Goal: Navigation & Orientation: Find specific page/section

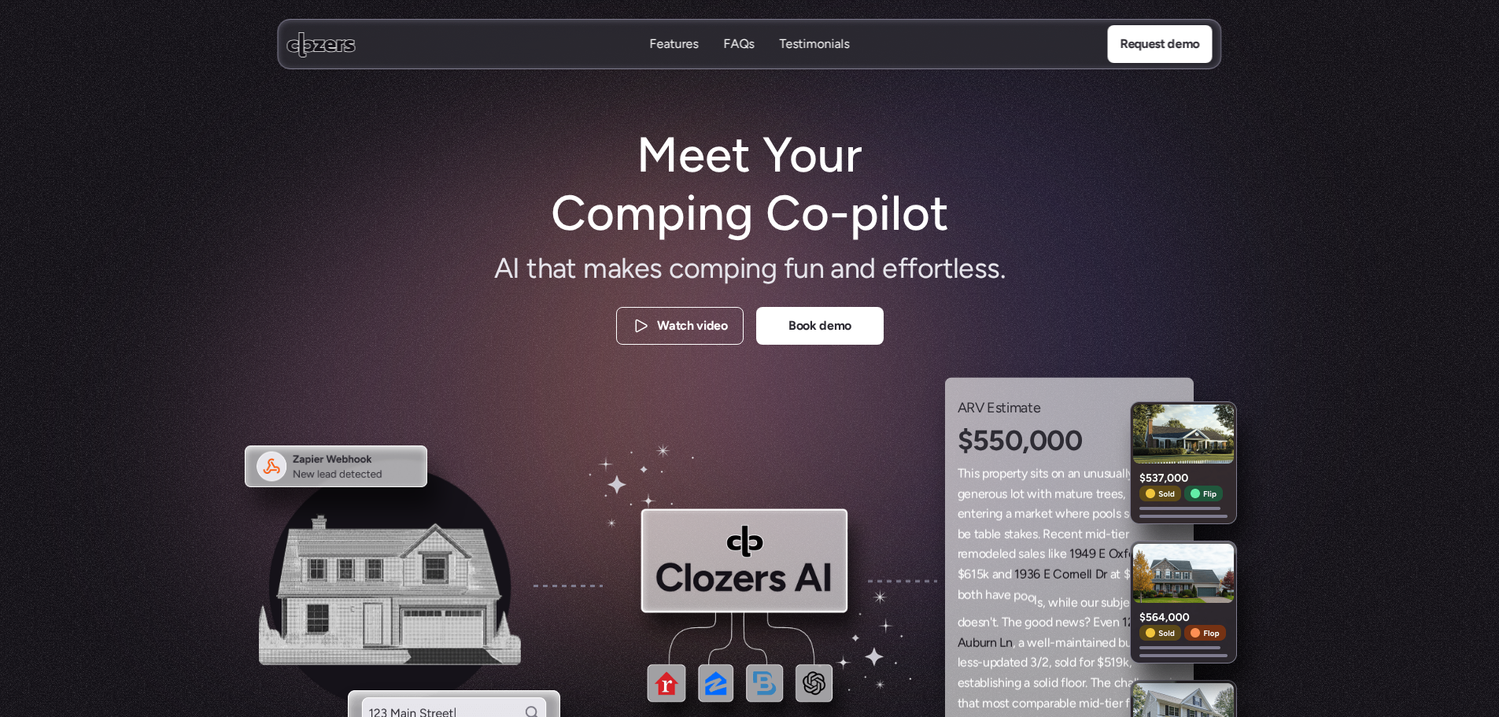
click at [738, 54] on nav "Features Features FAQs FAQs Testimonials Testimonials Request demo" at bounding box center [750, 44] width 945 height 50
click at [693, 61] on nav "Features Features FAQs FAQs Testimonials Testimonials Request demo" at bounding box center [750, 44] width 945 height 50
click at [678, 49] on p "Features" at bounding box center [674, 57] width 49 height 17
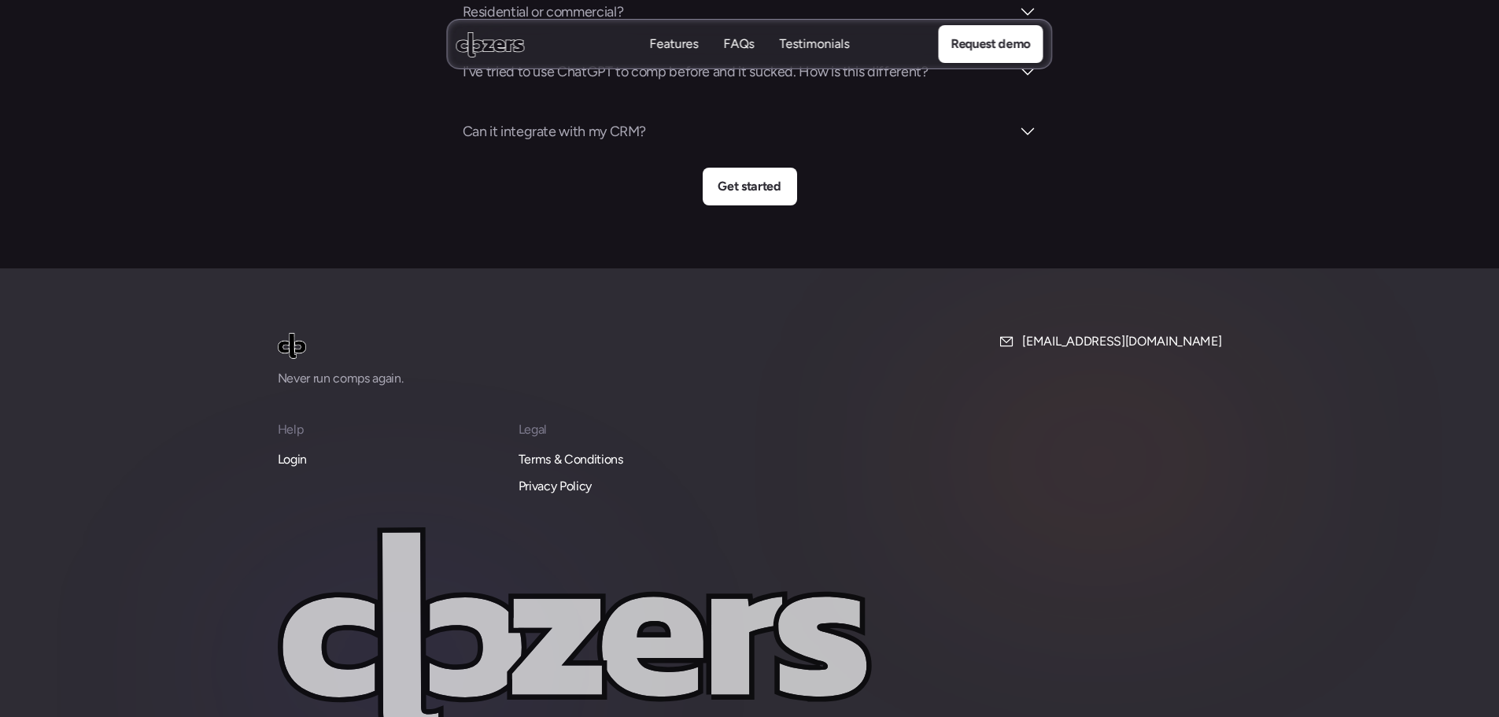
scroll to position [5980, 0]
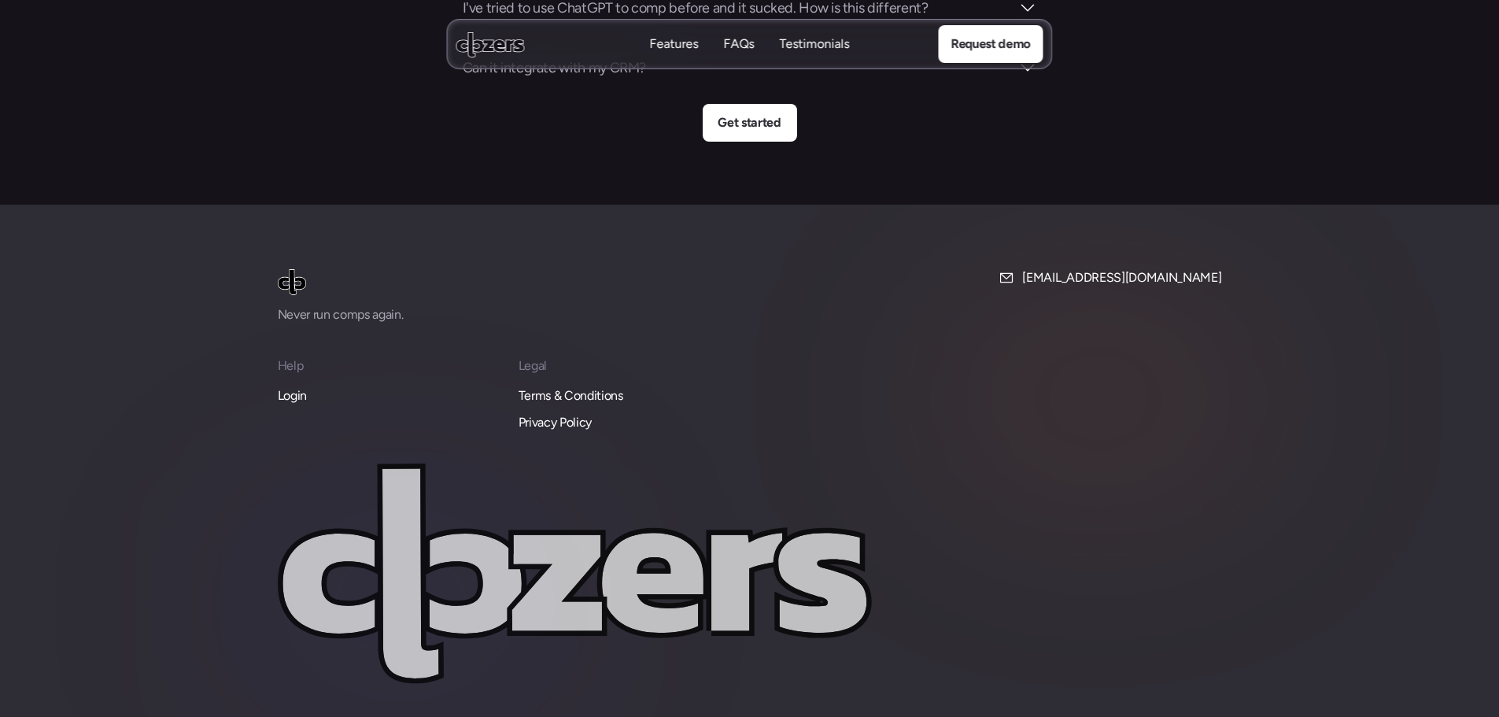
click at [281, 330] on div "Never run comps again. info@clozers.co Help Login Legal Terms & Conditions Priv…" at bounding box center [750, 501] width 945 height 467
click at [297, 386] on p "Login" at bounding box center [292, 396] width 29 height 20
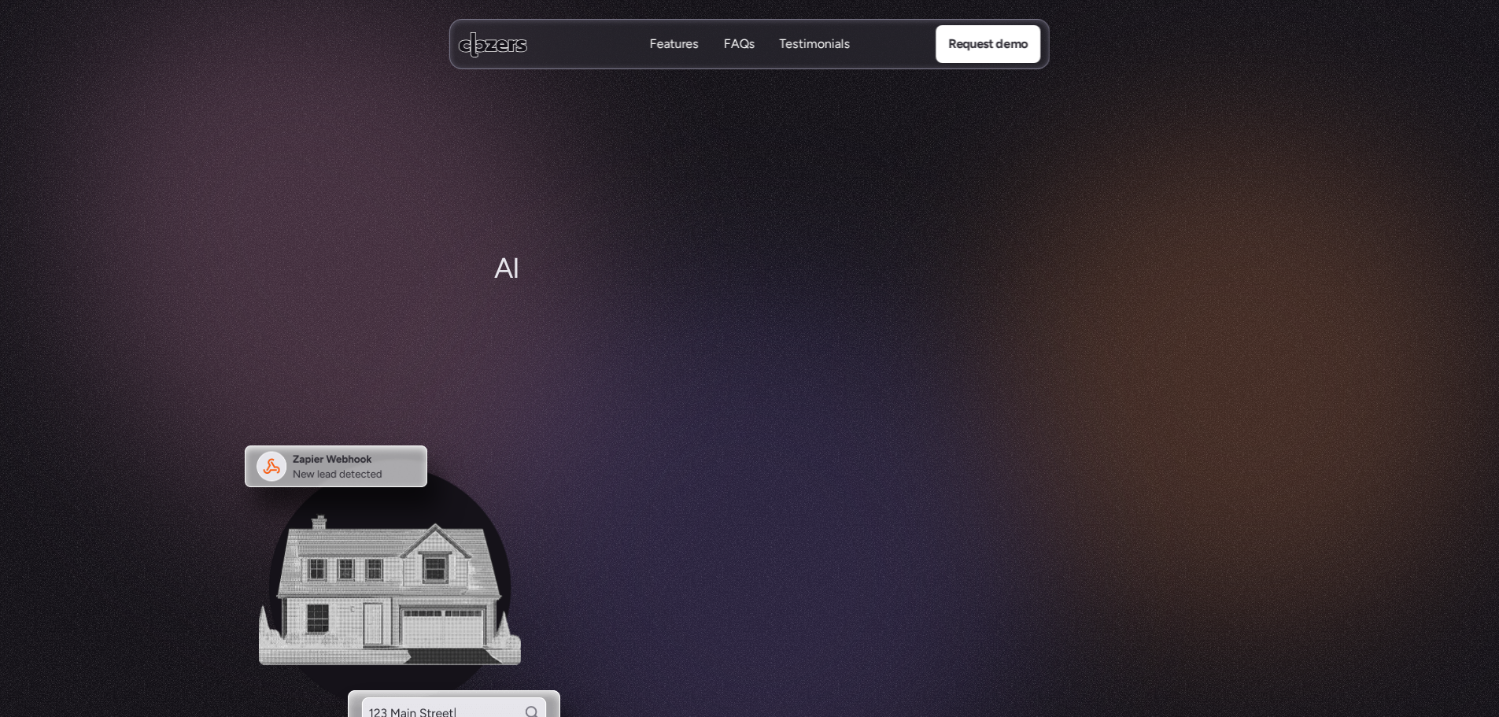
scroll to position [5741, 0]
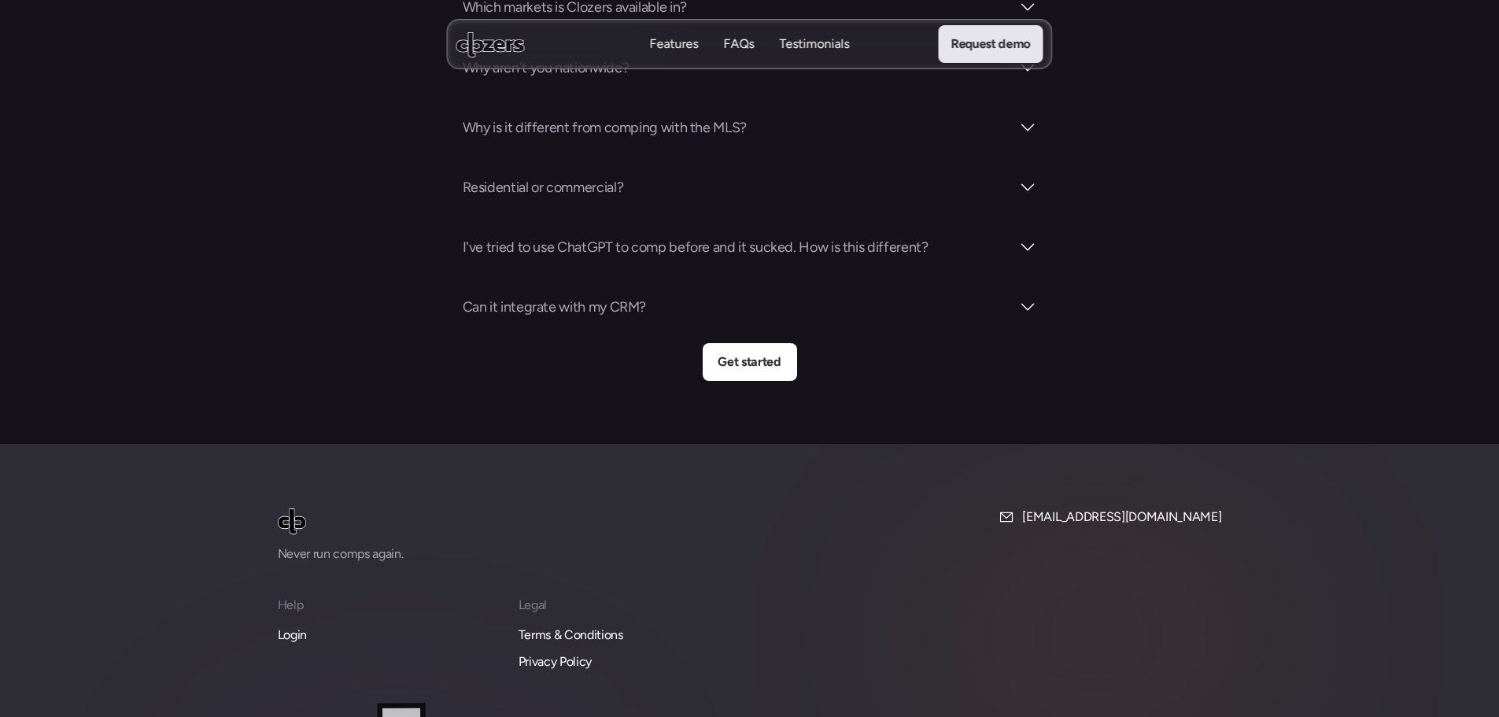
click at [989, 53] on p "Request demo" at bounding box center [990, 44] width 79 height 20
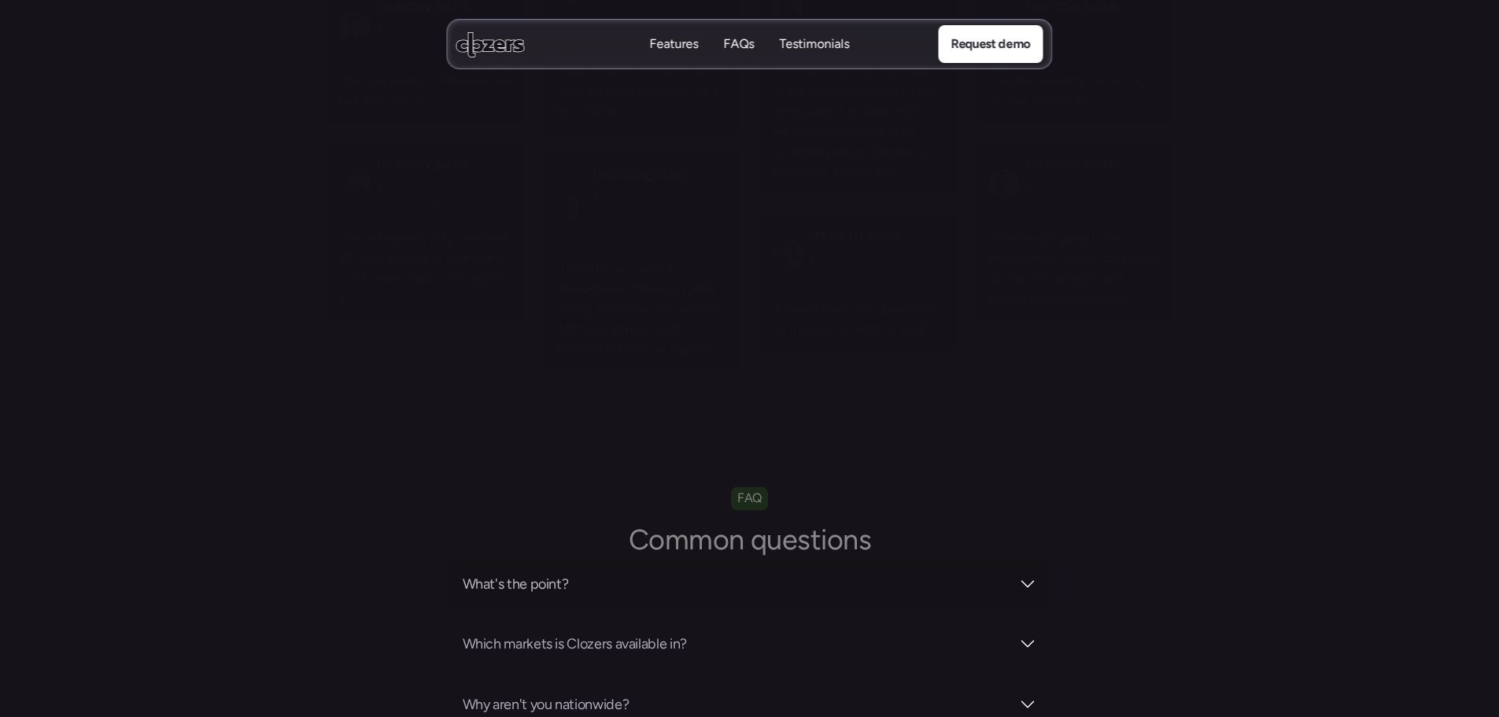
scroll to position [4954, 0]
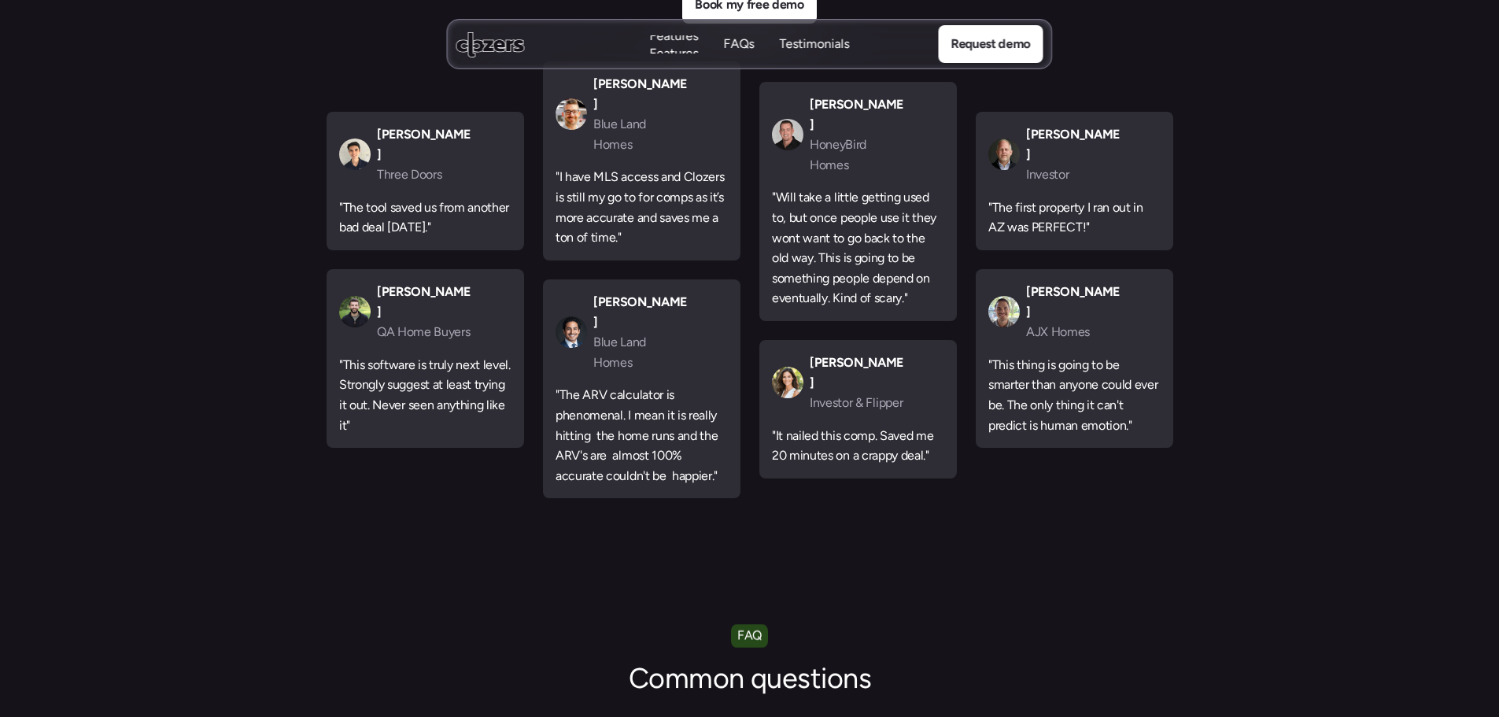
click at [656, 64] on nav "Features Features FAQs FAQs Testimonials Testimonials Request demo" at bounding box center [750, 44] width 606 height 50
click at [664, 53] on p "Features" at bounding box center [674, 43] width 49 height 17
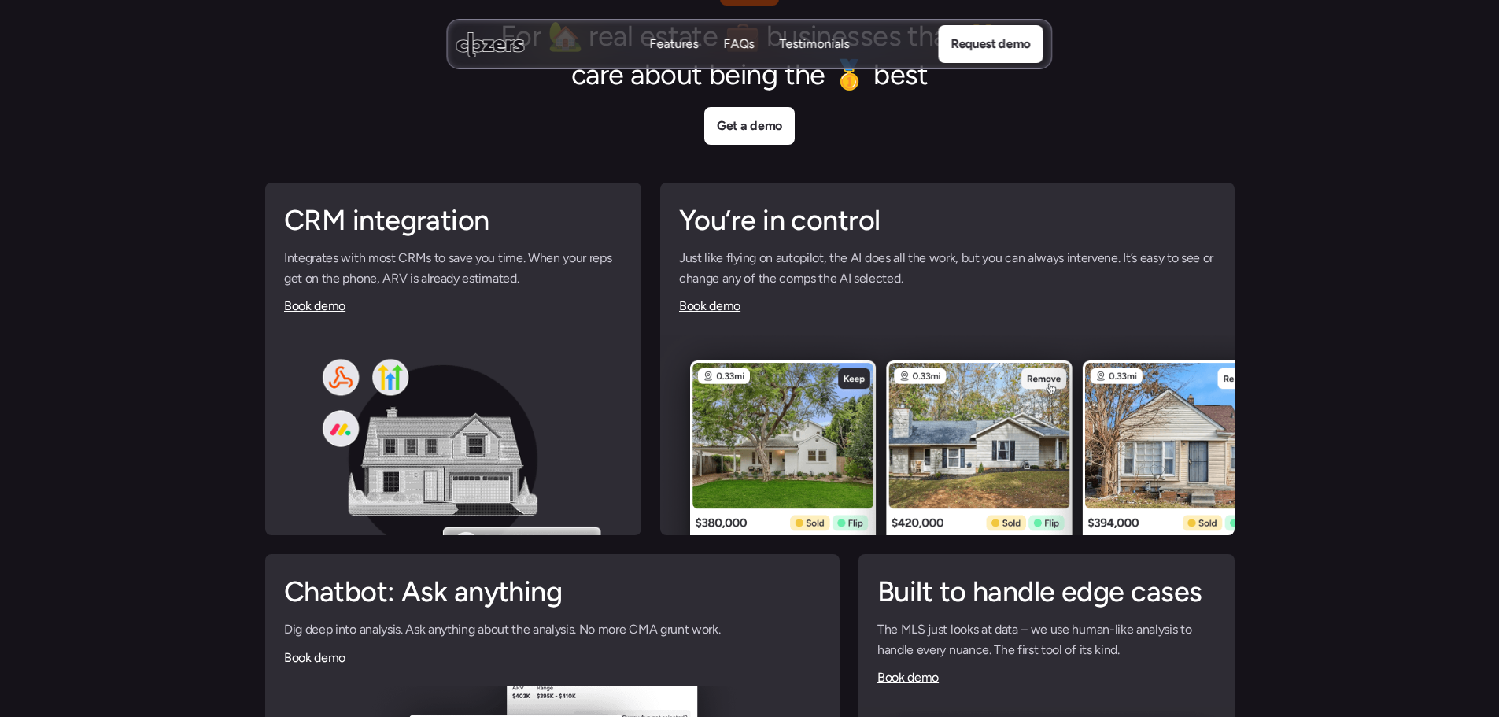
scroll to position [3634, 0]
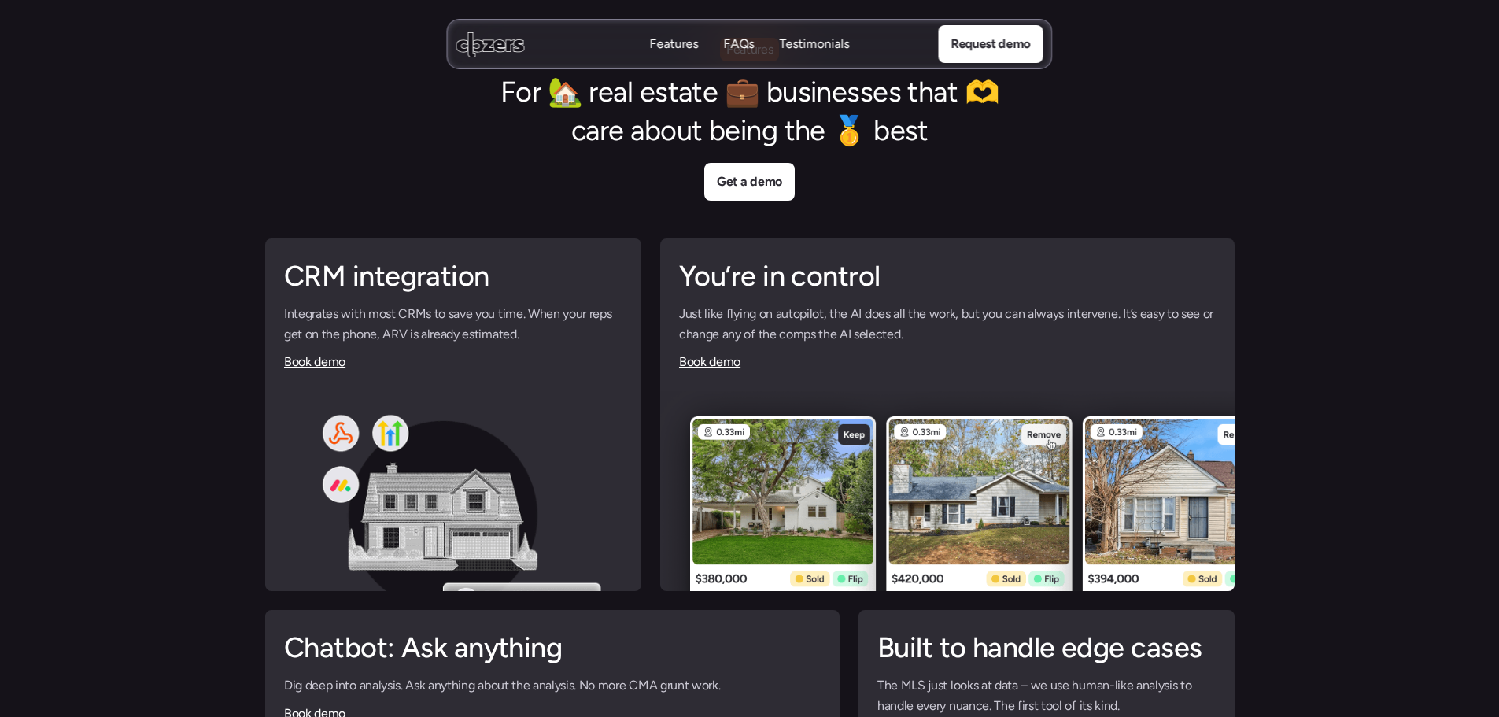
click at [848, 39] on div "Testimonials Testimonials" at bounding box center [815, 44] width 70 height 18
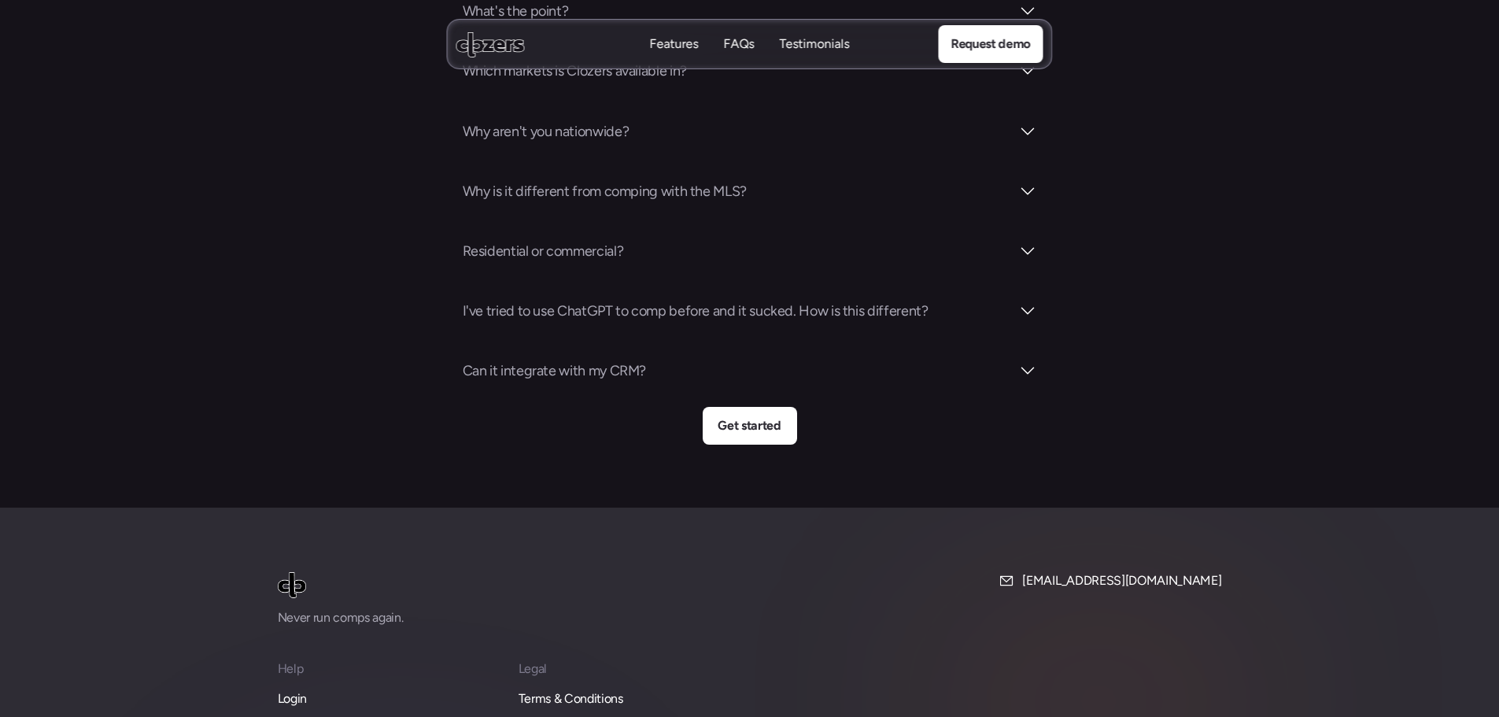
scroll to position [5980, 0]
